Goal: Check status: Check status

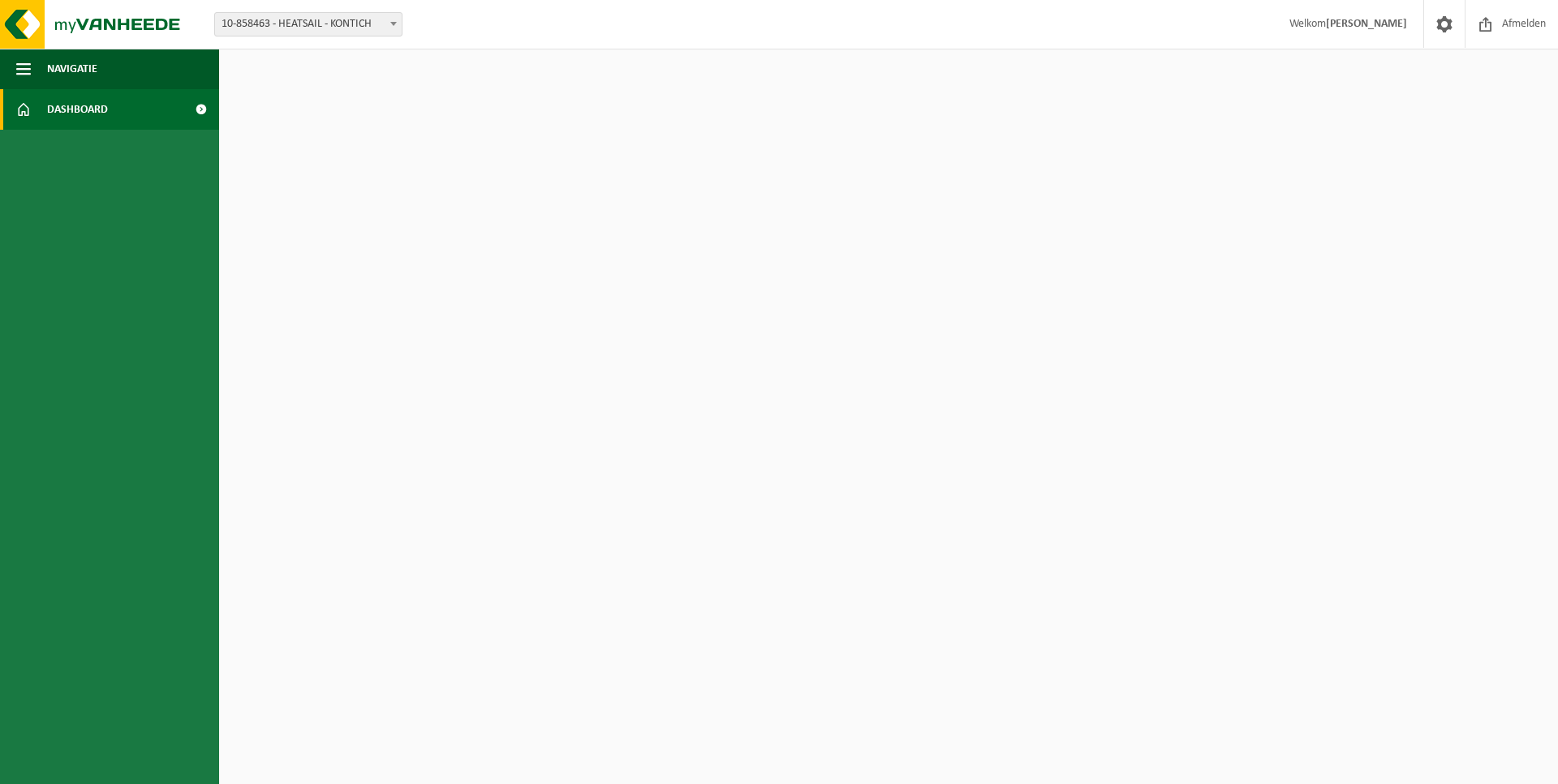
click at [75, 102] on span "Dashboard" at bounding box center [77, 109] width 61 height 41
click at [64, 102] on span "Dashboard" at bounding box center [77, 109] width 61 height 41
click at [106, 102] on span "Dashboard" at bounding box center [77, 109] width 61 height 41
click at [89, 59] on span "Navigatie" at bounding box center [72, 68] width 50 height 41
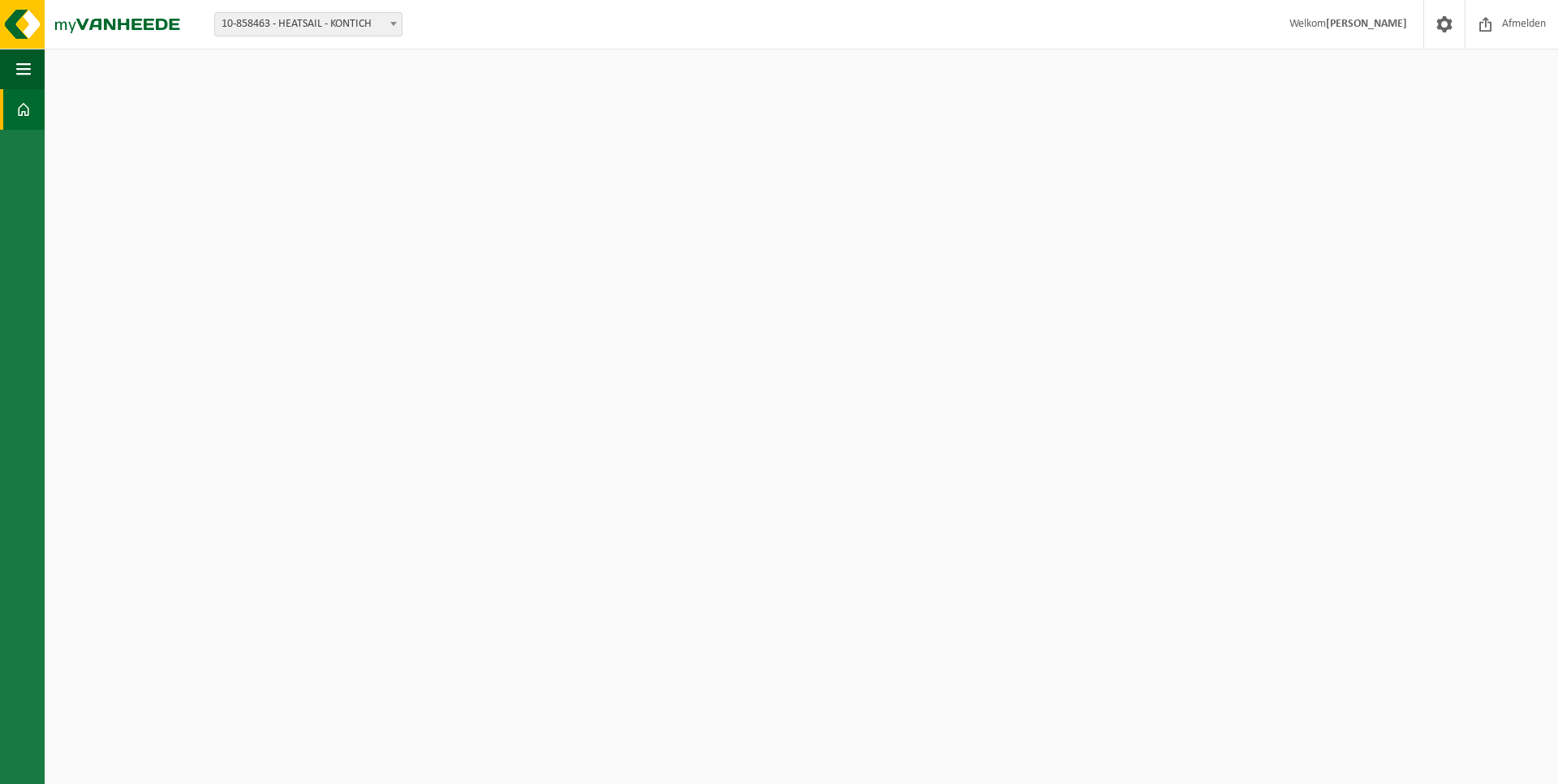
click at [87, 67] on html "Vestiging: 10-858463 - HEATSAIL - KONTICH 10-858463 - HEATSAIL - KONTICH Welkom…" at bounding box center [779, 392] width 1558 height 784
click at [38, 66] on button "Navigatie" at bounding box center [22, 68] width 45 height 41
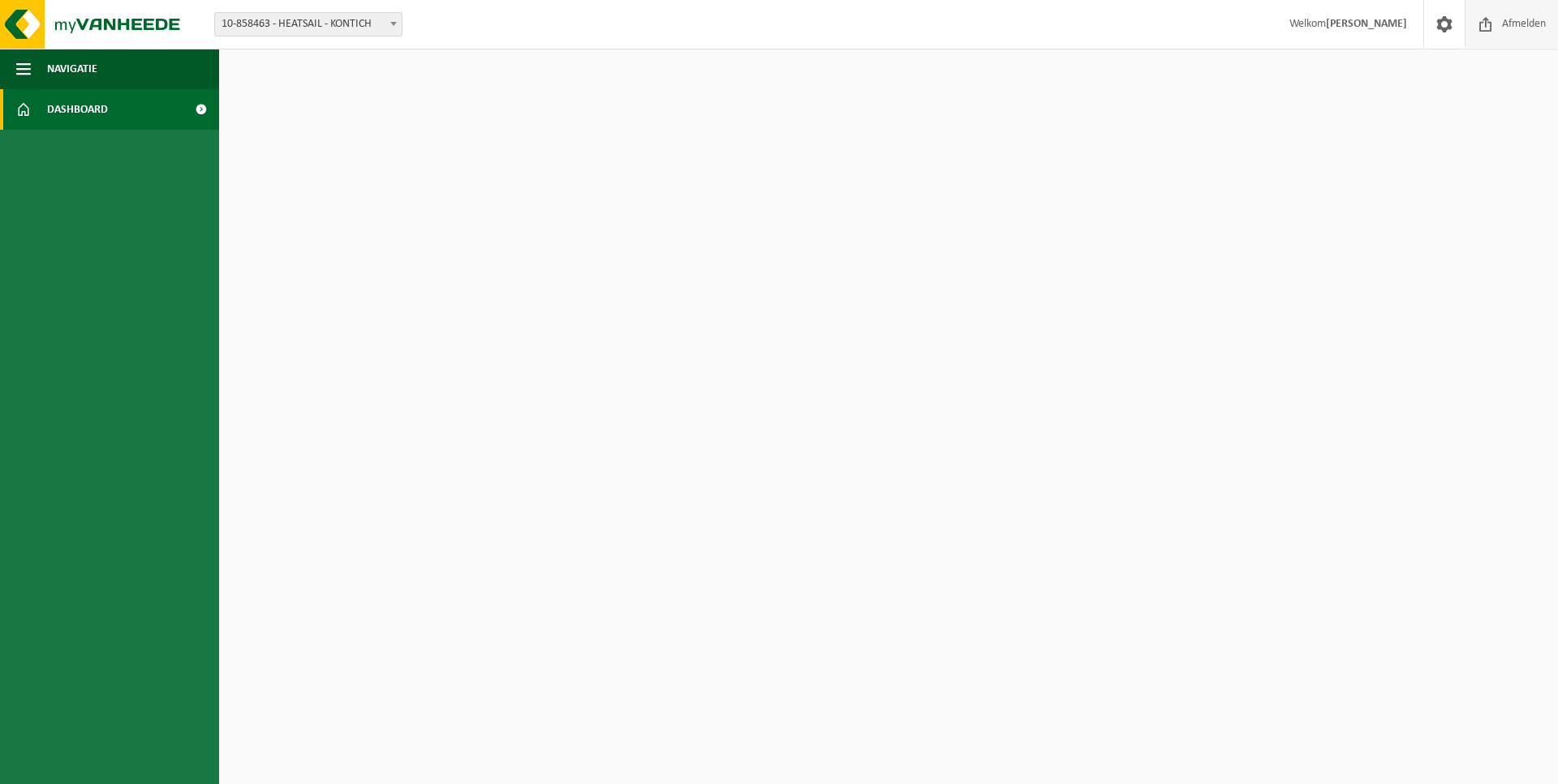
click at [1493, 26] on span at bounding box center [1485, 23] width 24 height 47
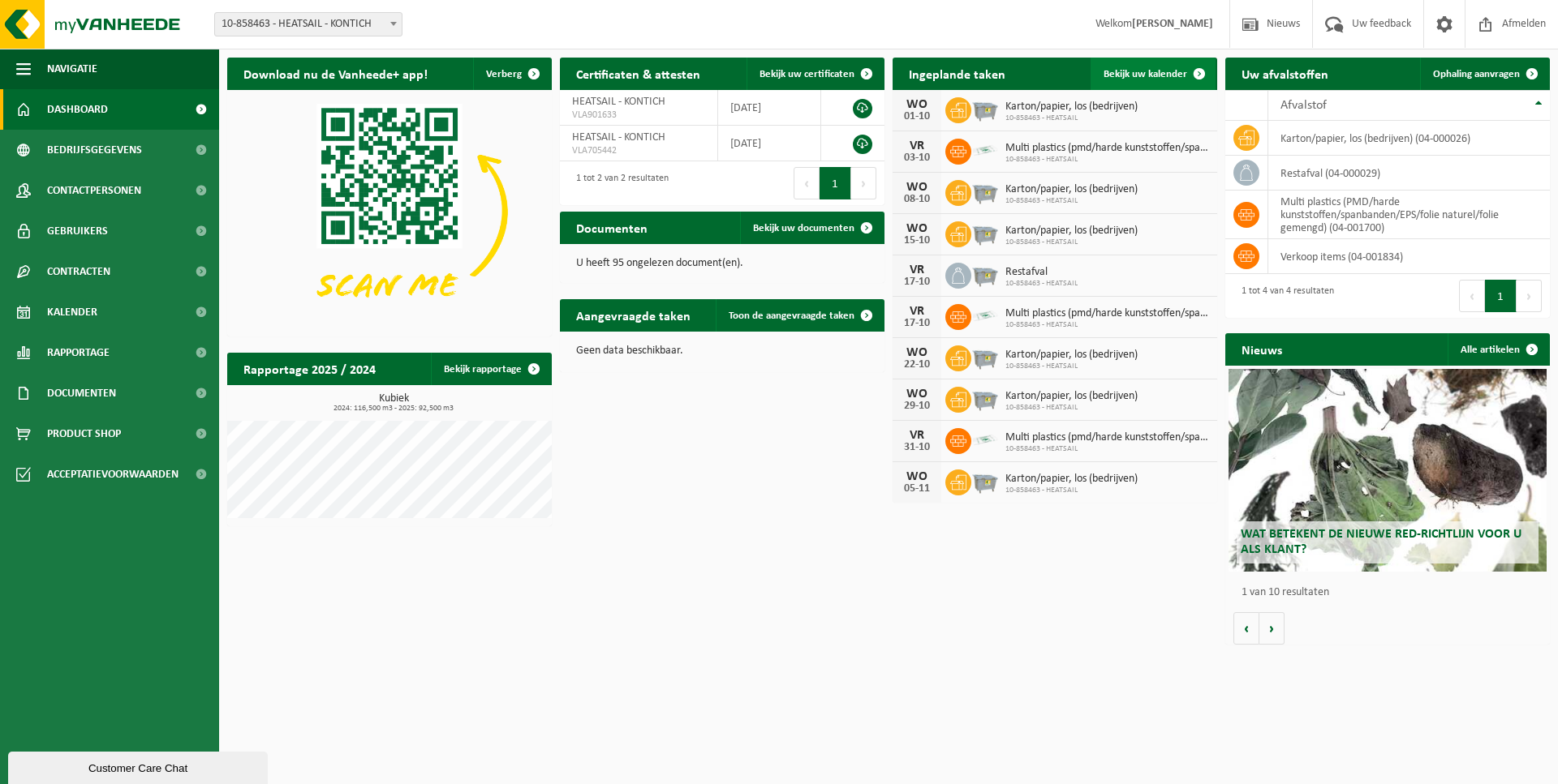
click at [1174, 76] on span "Bekijk uw kalender" at bounding box center [1145, 74] width 83 height 11
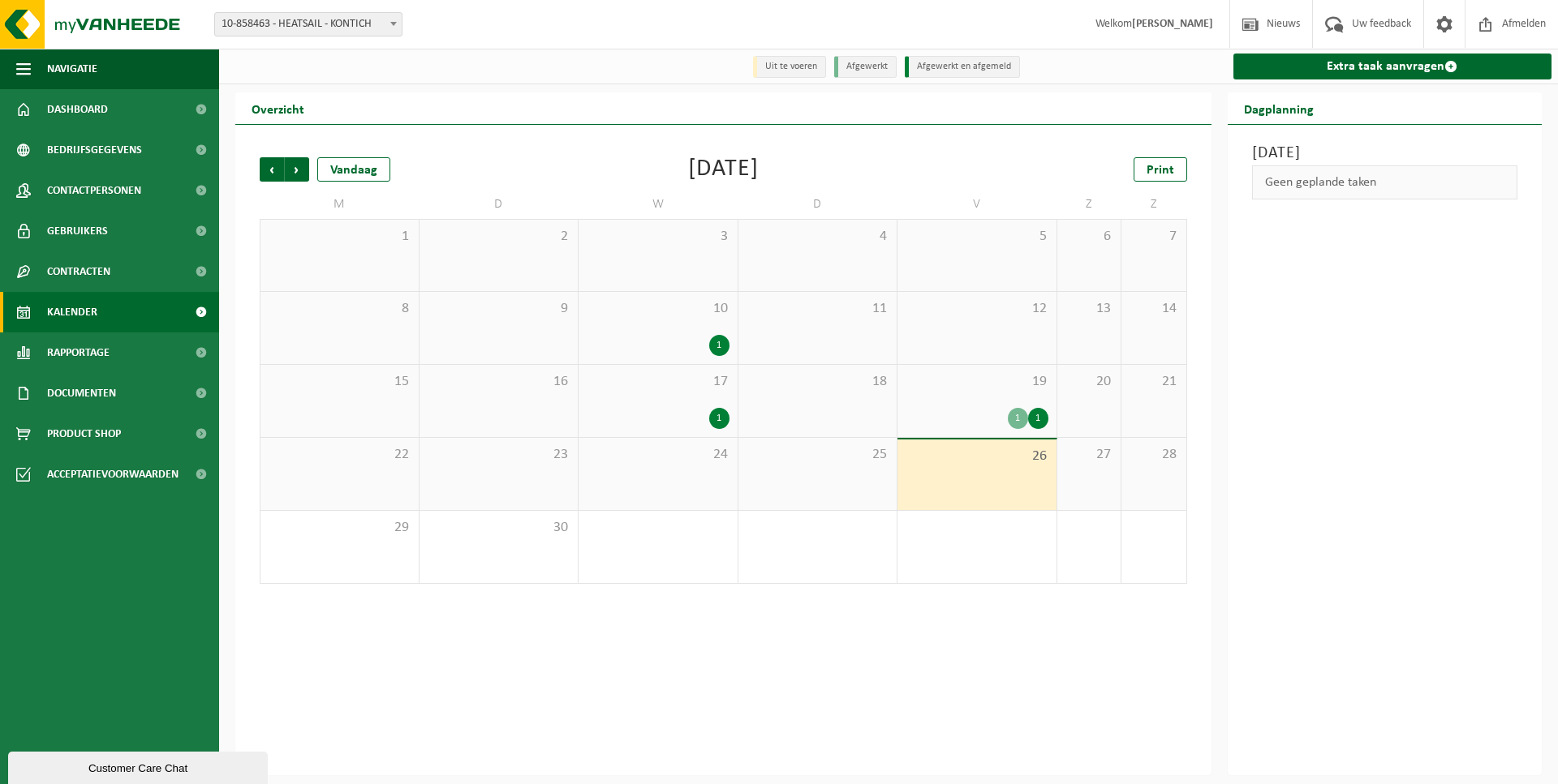
click at [712, 341] on div "1" at bounding box center [719, 345] width 20 height 21
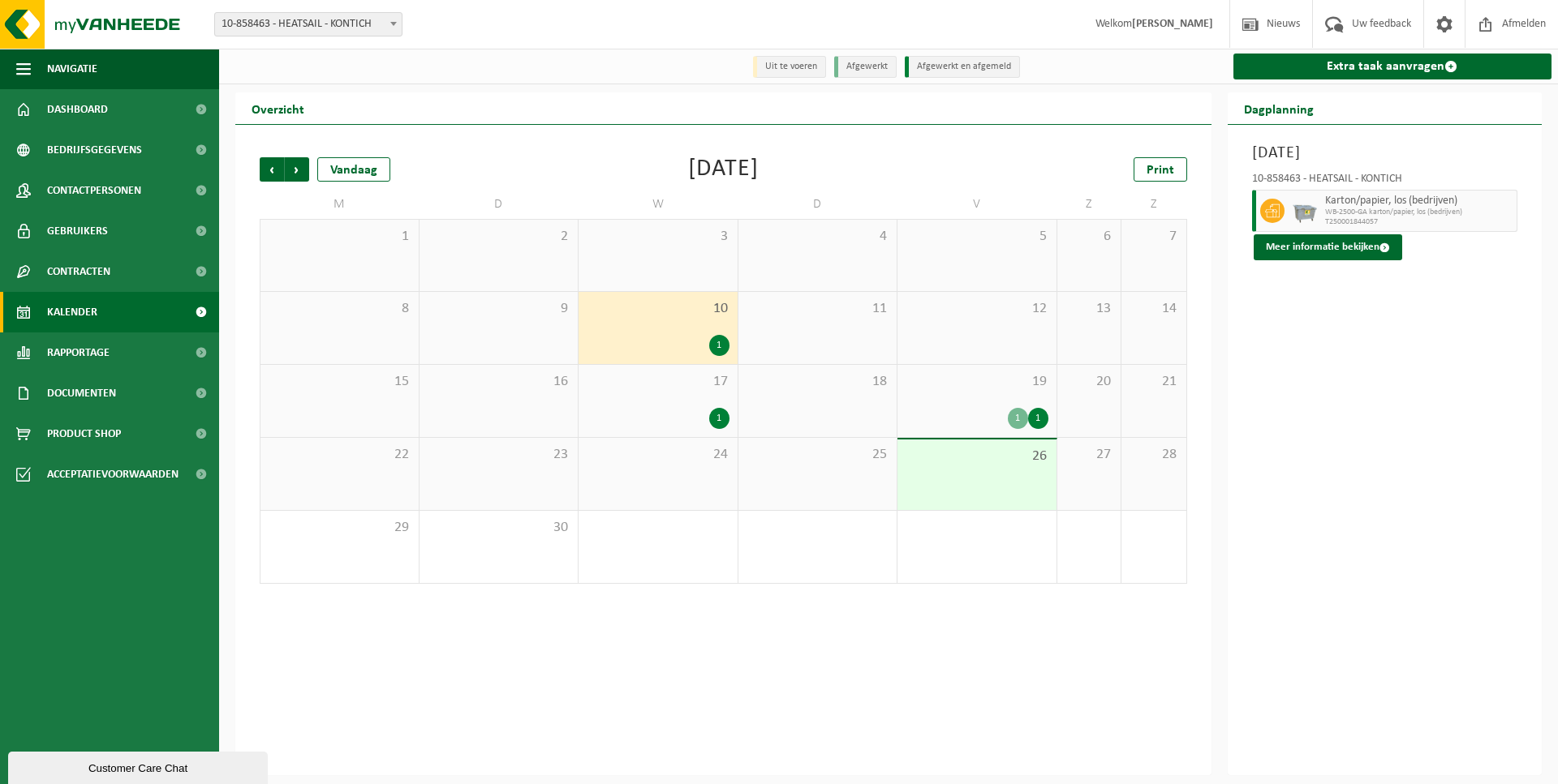
click at [1008, 419] on div "1" at bounding box center [1018, 418] width 20 height 21
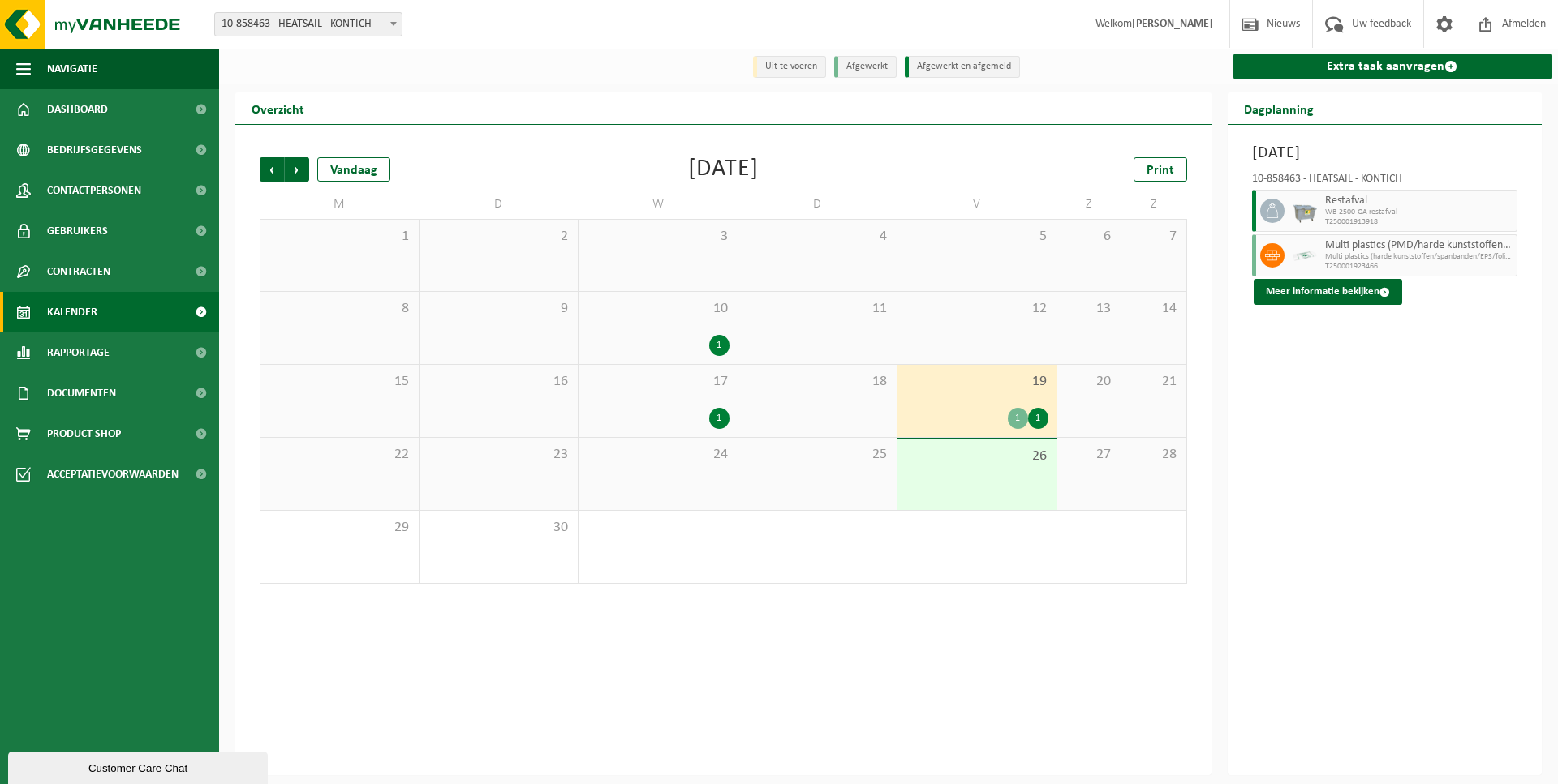
click at [1334, 420] on div "[DATE] 10-858463 - HEATSAIL - KONTICH Restafval WB-2500-GA restafval T250001913…" at bounding box center [1385, 449] width 315 height 650
click at [1073, 580] on div "4" at bounding box center [1088, 547] width 64 height 72
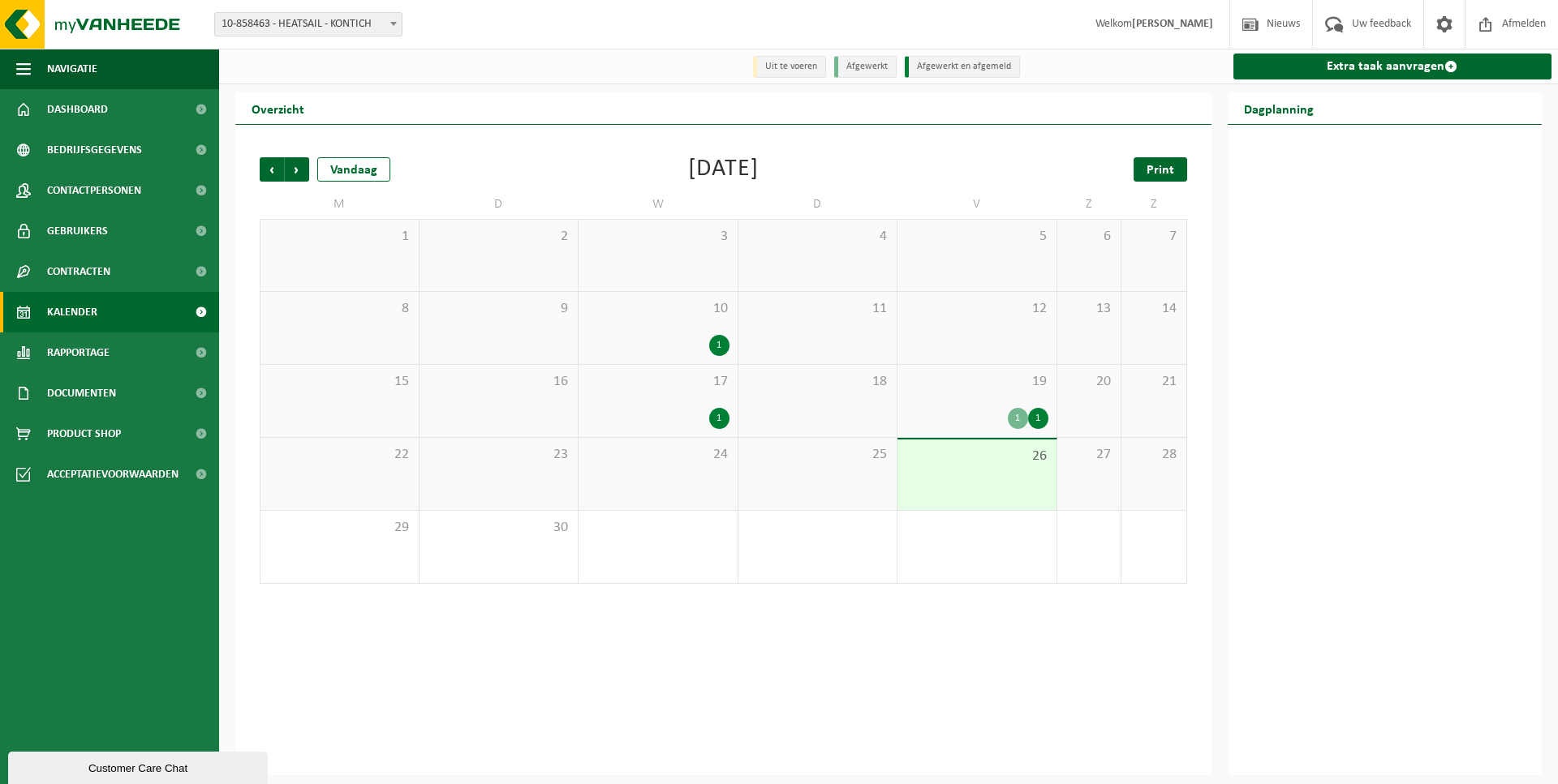
click at [1164, 171] on span "Print" at bounding box center [1160, 171] width 27 height 13
click at [1152, 171] on span "Print" at bounding box center [1160, 171] width 27 height 13
click at [285, 164] on span "Volgende" at bounding box center [296, 169] width 24 height 24
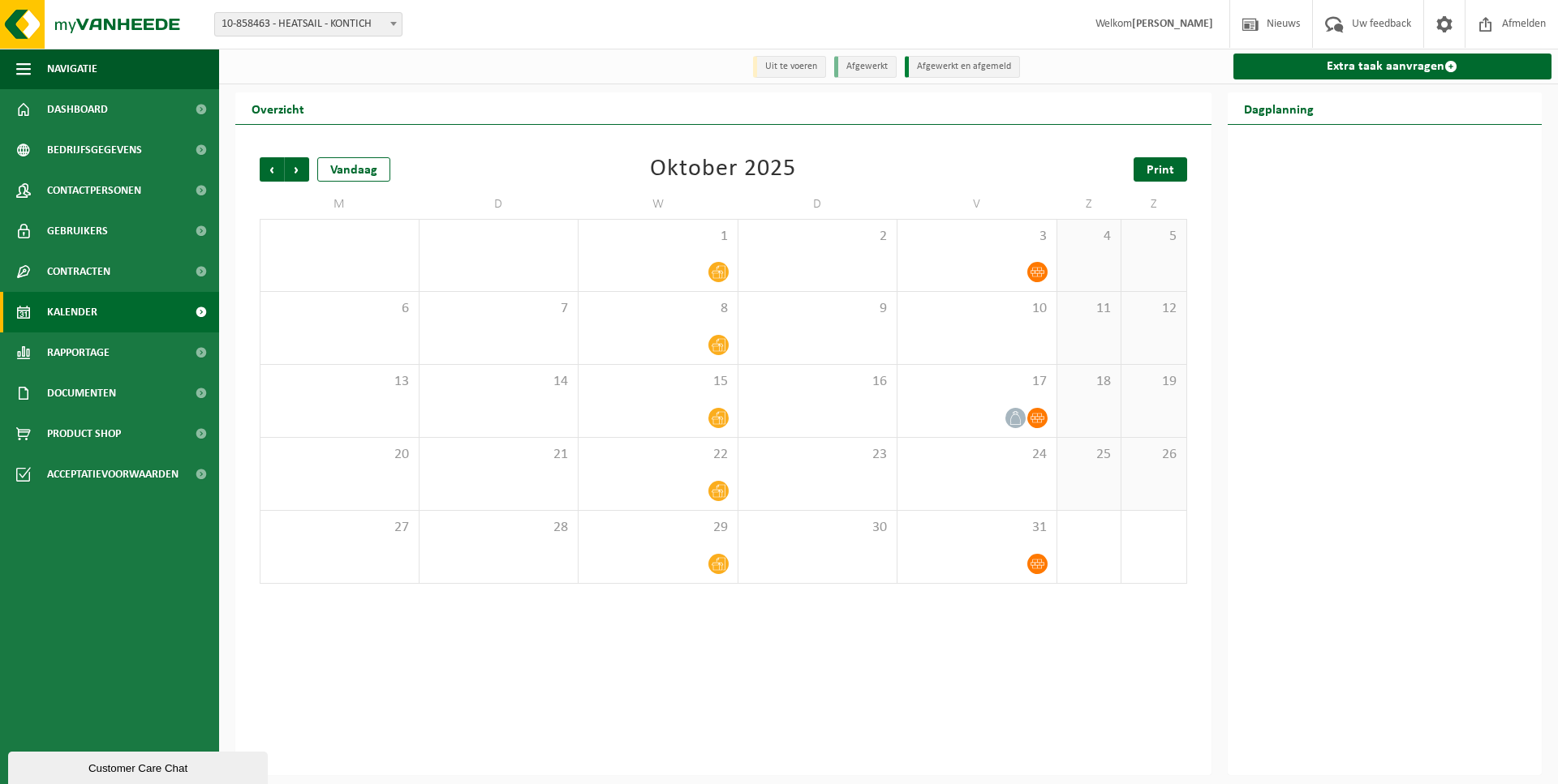
click at [1149, 170] on span "Print" at bounding box center [1160, 171] width 27 height 13
click at [291, 171] on span "Volgende" at bounding box center [296, 169] width 24 height 24
click at [1169, 170] on span "Print" at bounding box center [1160, 171] width 27 height 13
click at [301, 173] on span "Volgende" at bounding box center [296, 169] width 24 height 24
click at [1149, 170] on span "Print" at bounding box center [1160, 171] width 27 height 13
